Goal: Check status: Check status

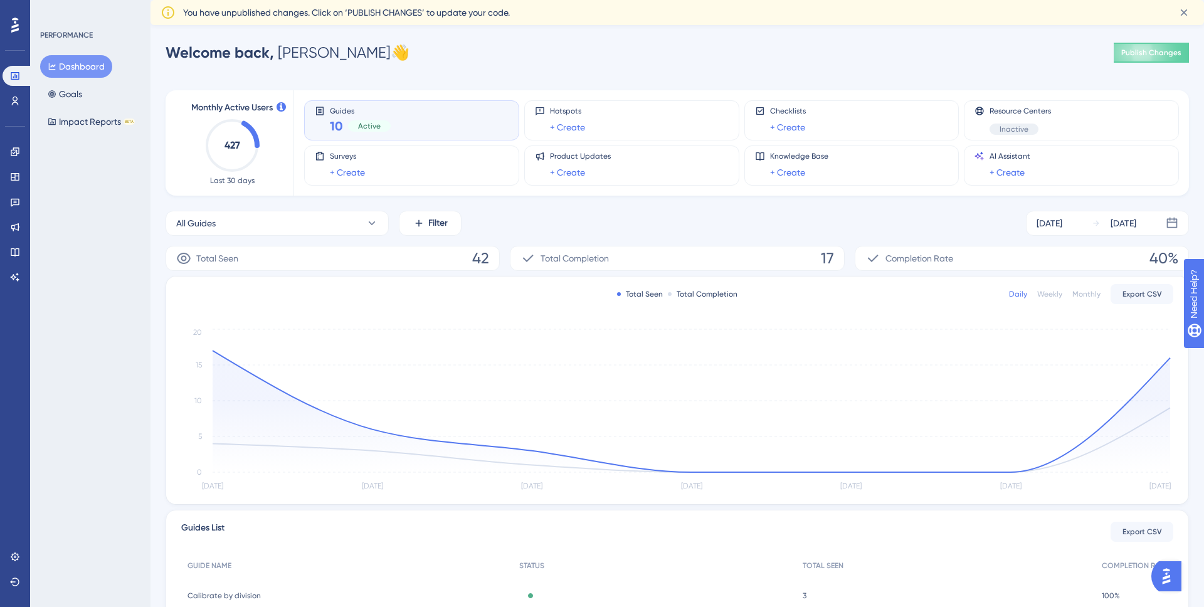
click at [350, 134] on div "10 Active" at bounding box center [360, 126] width 61 height 18
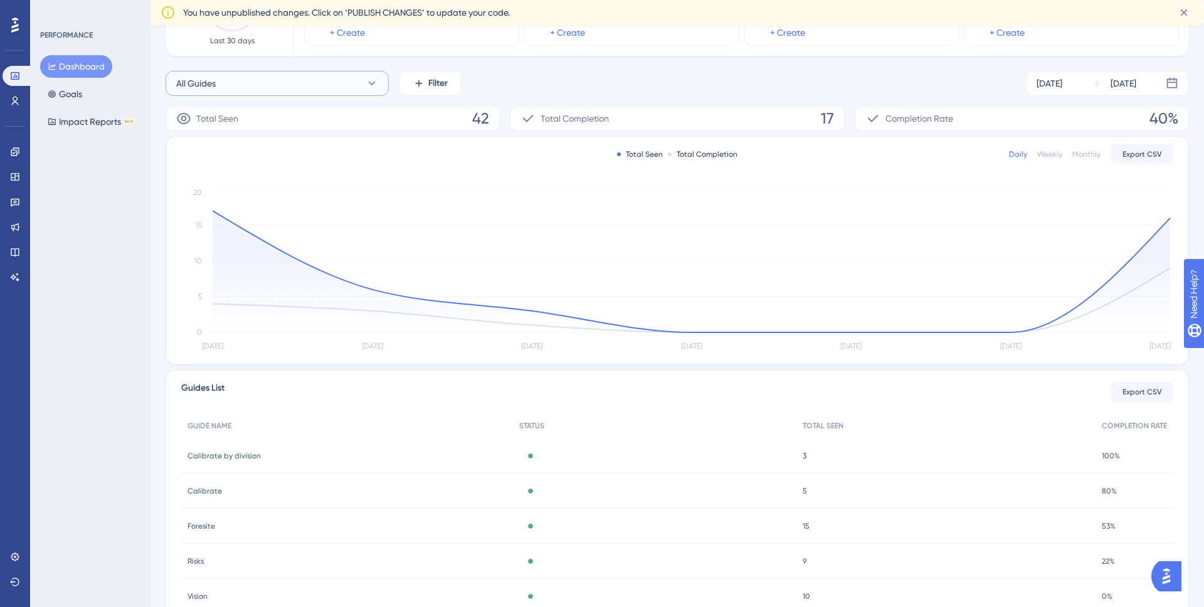
click at [350, 75] on button "All Guides" at bounding box center [277, 83] width 223 height 25
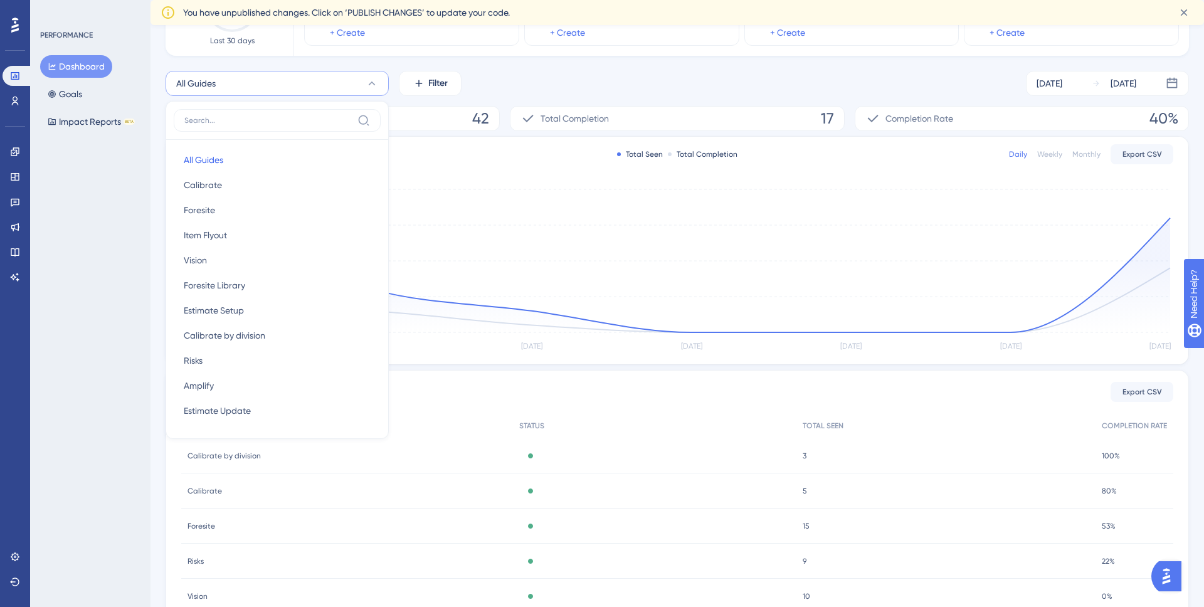
scroll to position [106, 0]
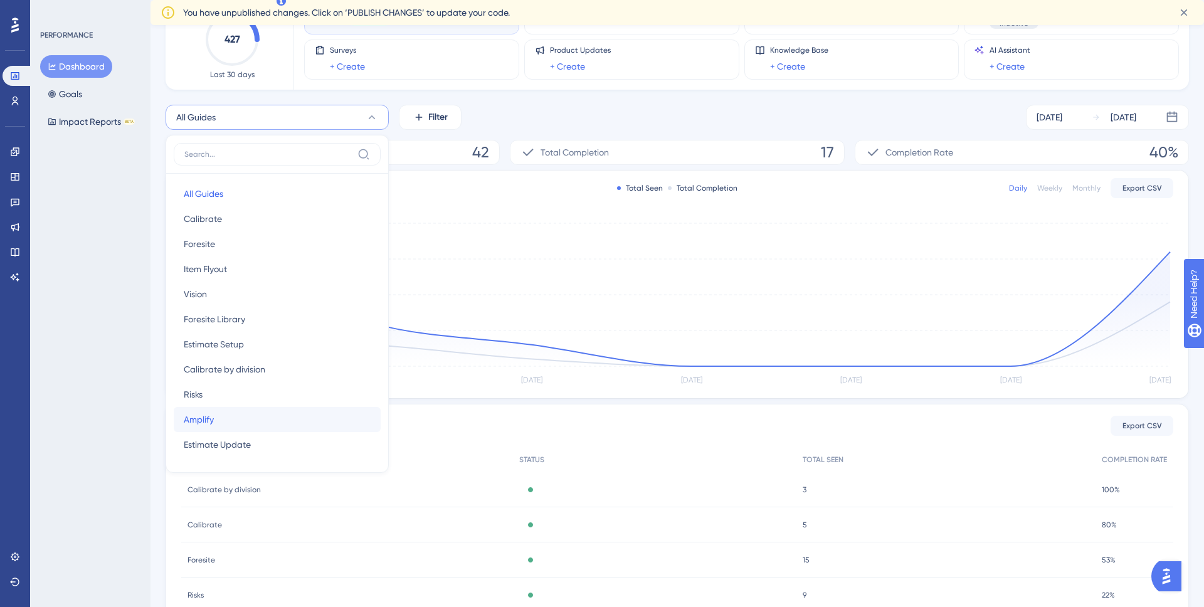
click at [241, 419] on button "Amplify Amplify" at bounding box center [277, 419] width 207 height 25
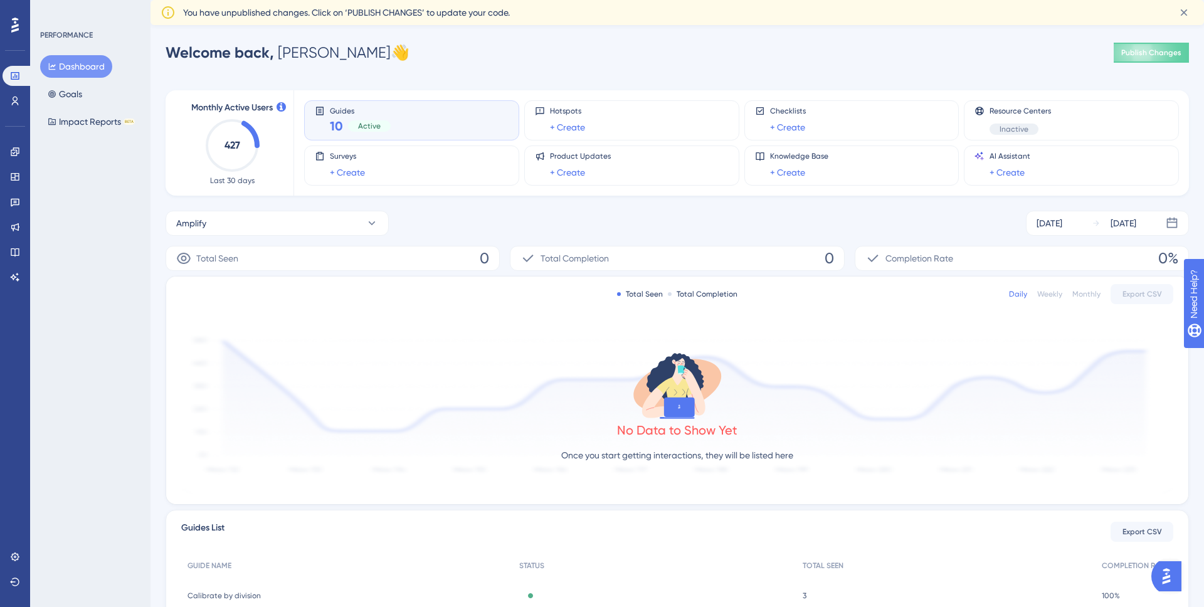
scroll to position [213, 0]
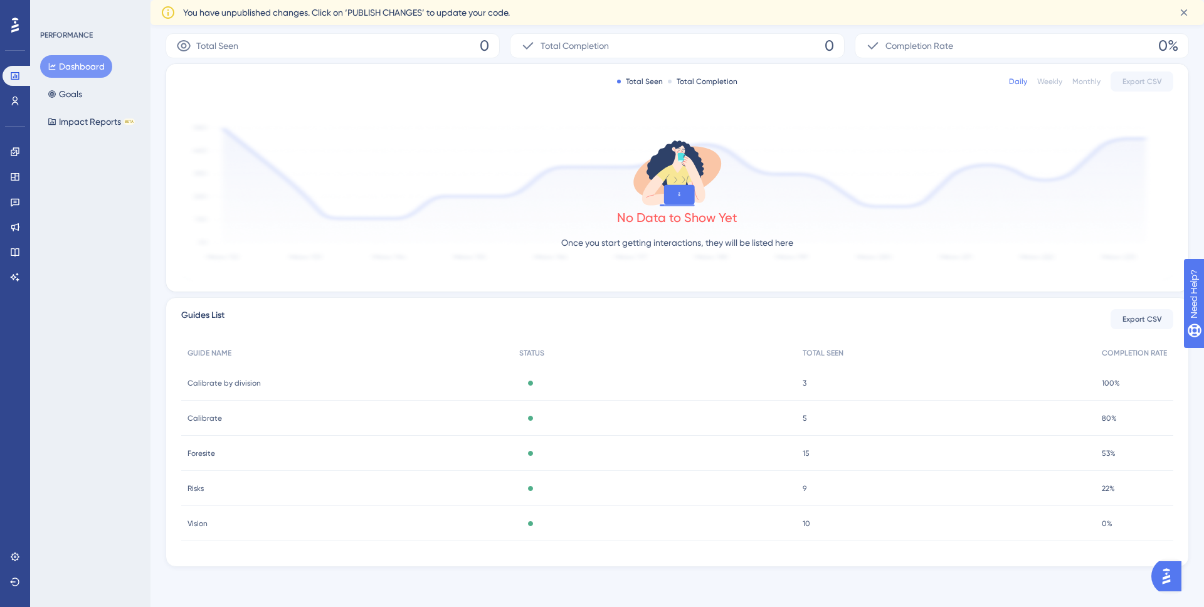
click at [14, 165] on div "Engagement Widgets Feedback Product Updates Knowledge Base AI Assistant" at bounding box center [15, 214] width 25 height 145
click at [15, 157] on link at bounding box center [15, 152] width 25 height 20
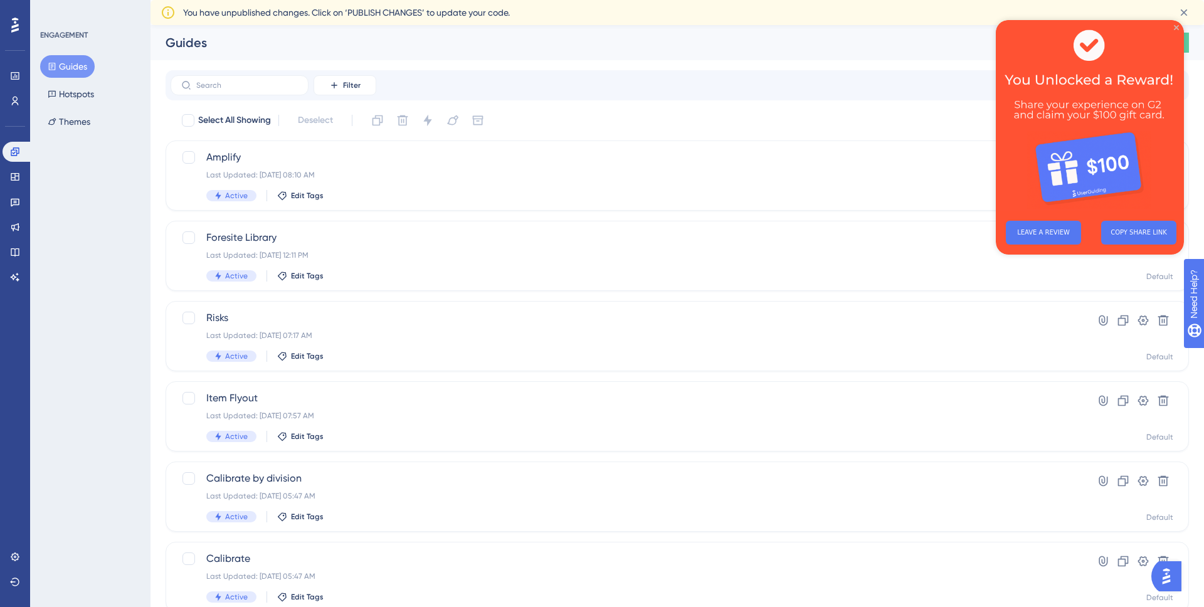
click at [1176, 27] on icon "Close Preview" at bounding box center [1176, 27] width 5 height 5
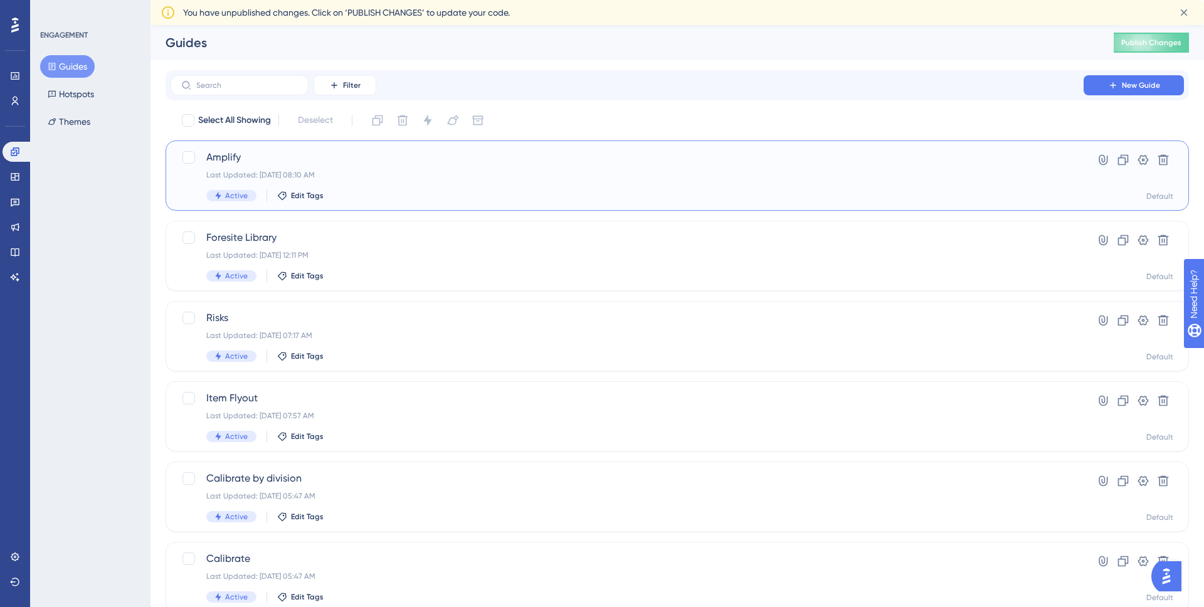
click at [528, 143] on div "Amplify Last Updated: [DATE] 08:10 AM Active Edit Tags Hyperlink Clone Settings…" at bounding box center [677, 175] width 1023 height 70
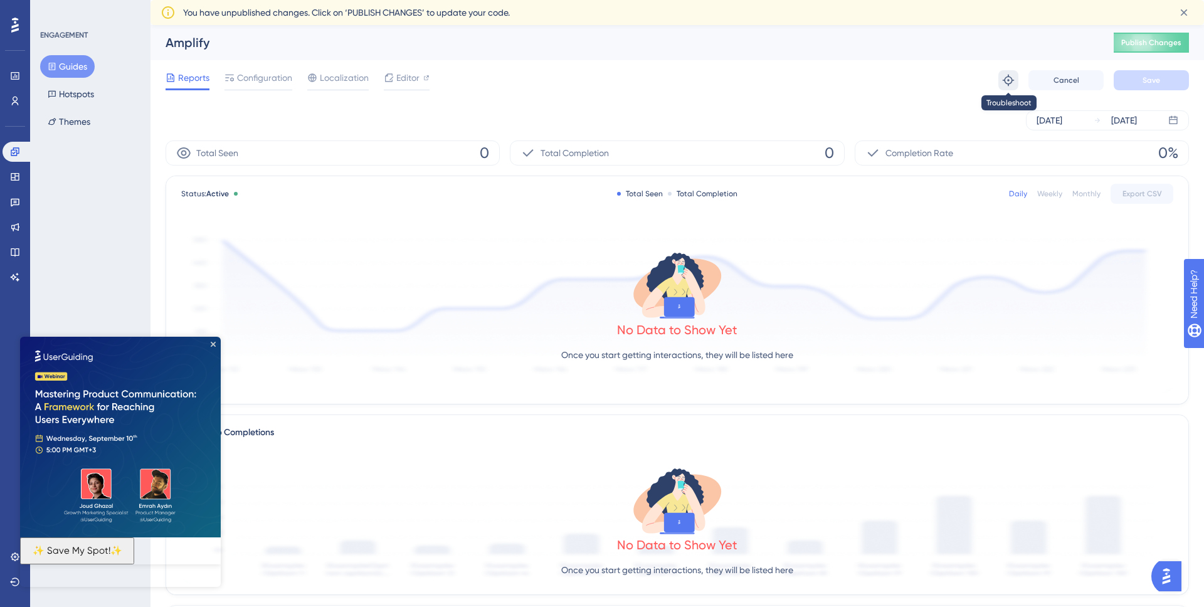
click at [1005, 80] on icon at bounding box center [1008, 80] width 11 height 11
click at [212, 342] on icon "Close Preview" at bounding box center [213, 344] width 5 height 5
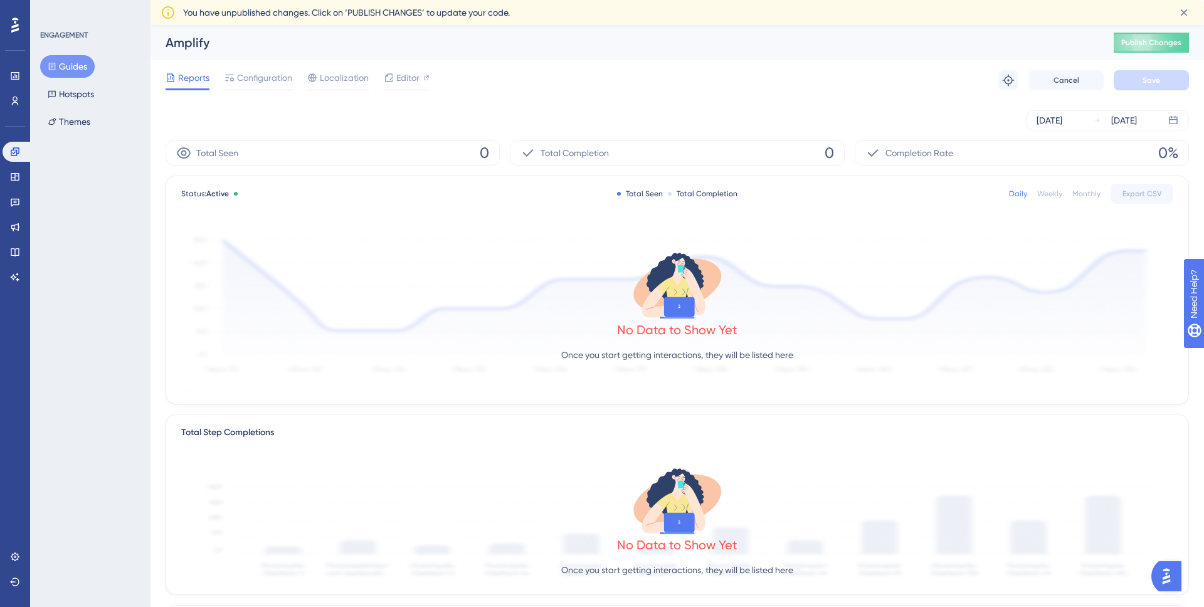
click at [767, 75] on div "Reports Configuration Localization Editor Troubleshoot Cancel Save" at bounding box center [677, 80] width 1023 height 40
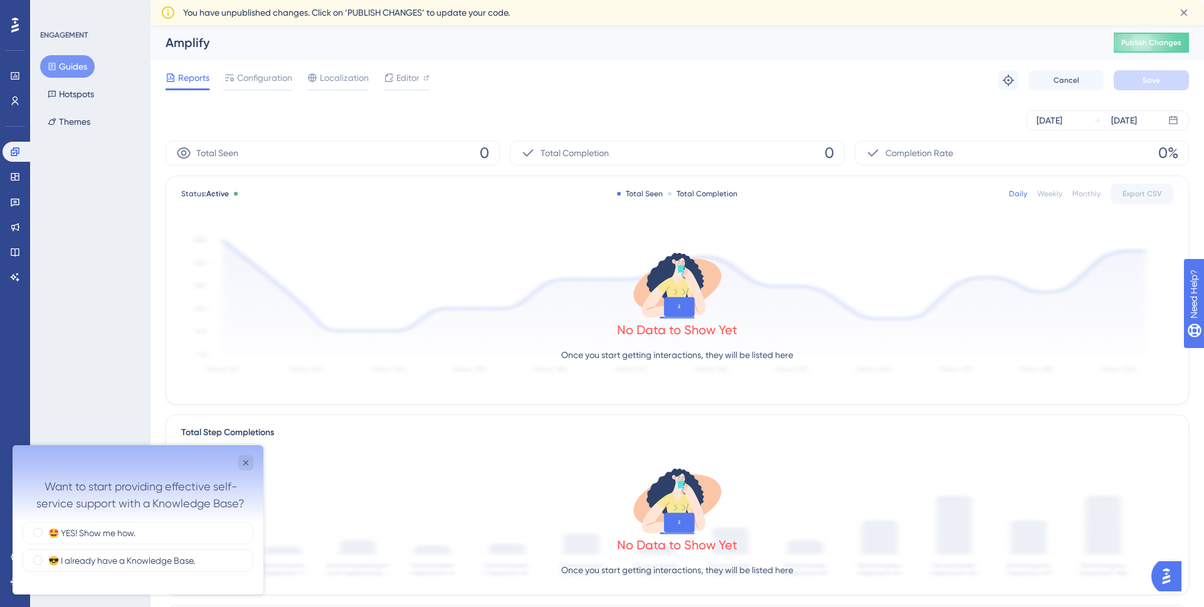
click at [796, 38] on div "Amplify" at bounding box center [624, 43] width 917 height 18
